Goal: Navigation & Orientation: Find specific page/section

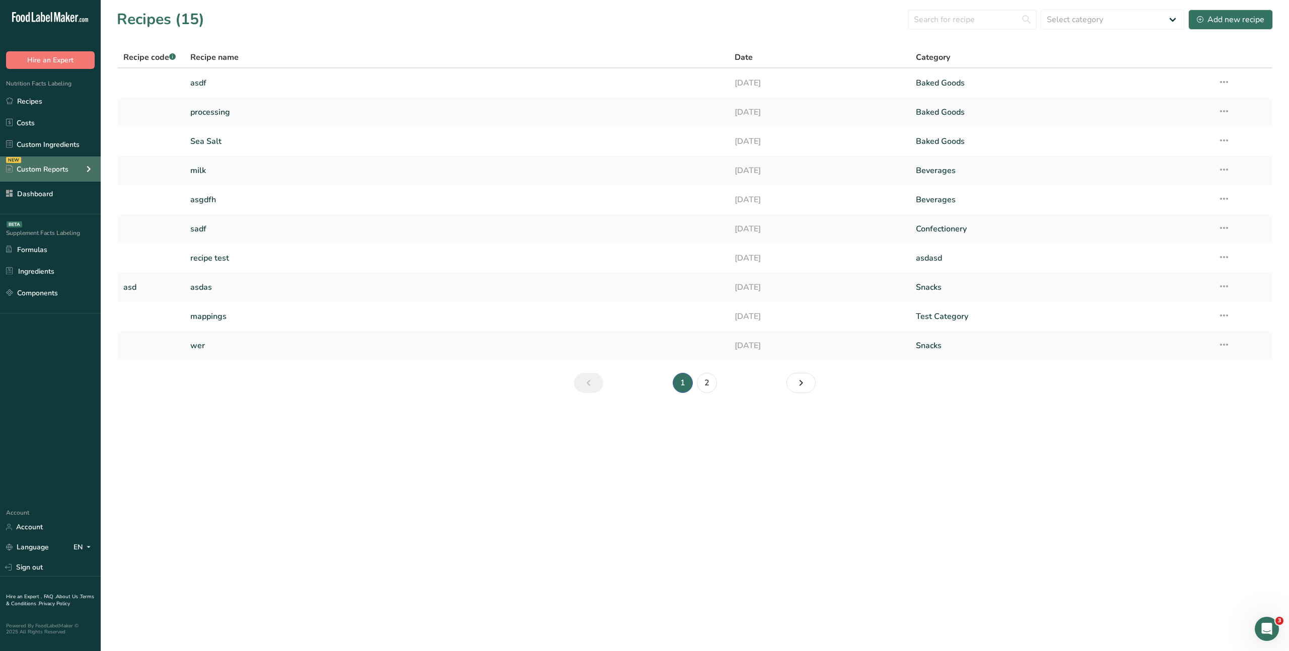
click at [85, 169] on icon at bounding box center [89, 169] width 12 height 18
click at [86, 169] on icon at bounding box center [89, 169] width 12 height 18
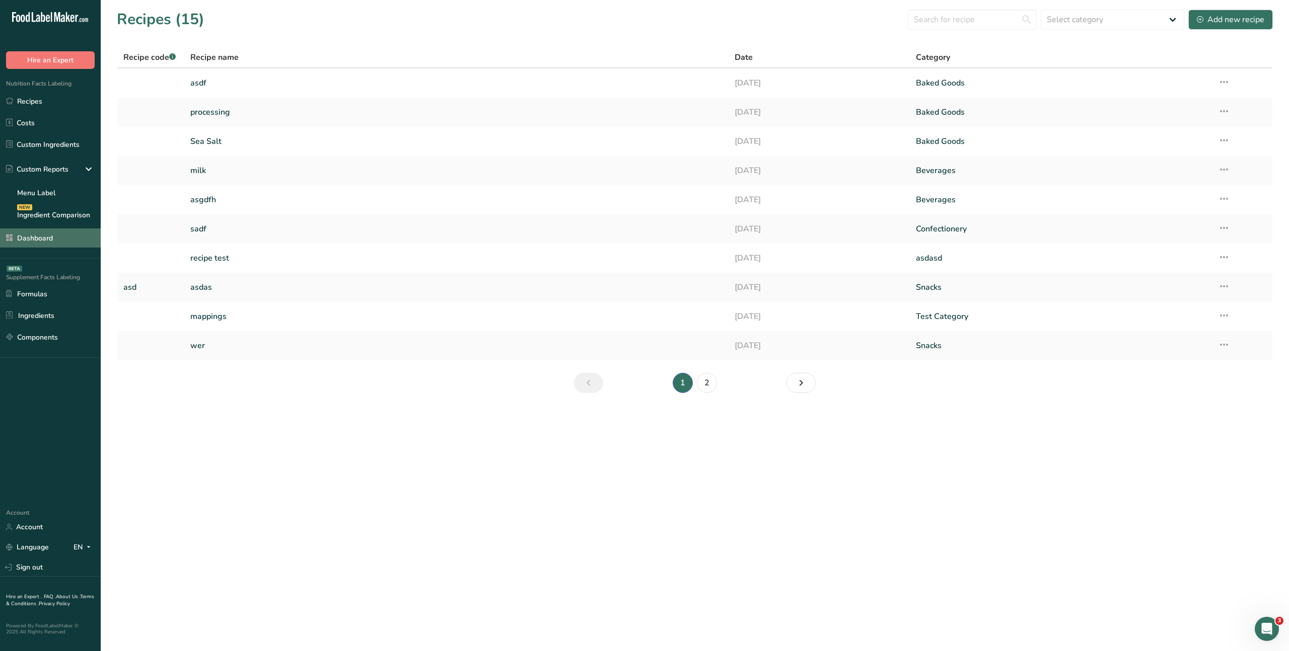
click at [30, 236] on link "Dashboard" at bounding box center [50, 238] width 101 height 19
click at [88, 172] on icon at bounding box center [89, 169] width 12 height 18
click at [88, 170] on icon at bounding box center [89, 169] width 12 height 18
